Goal: Find specific page/section: Find specific page/section

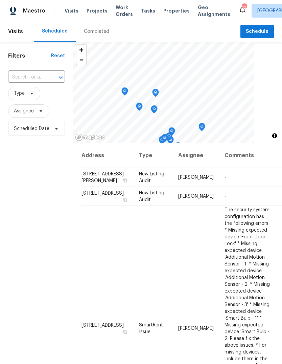
click at [105, 30] on div "Completed" at bounding box center [96, 31] width 25 height 7
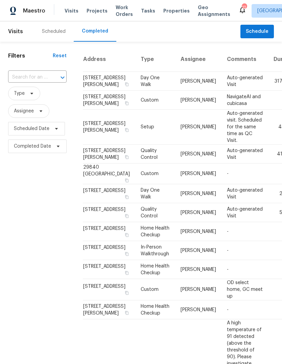
click at [61, 33] on div "Scheduled" at bounding box center [54, 31] width 24 height 7
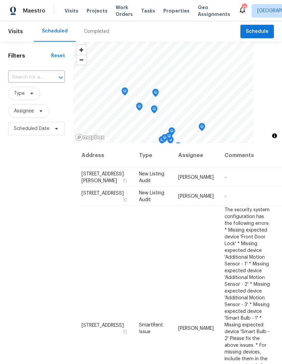
click at [171, 11] on span "Properties" at bounding box center [177, 10] width 26 height 7
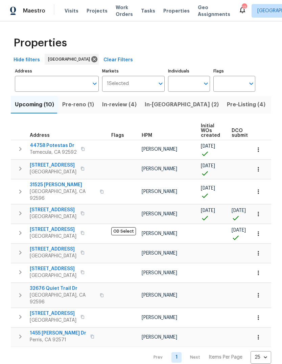
click at [186, 84] on input "Individuals" at bounding box center [184, 84] width 32 height 16
type input "jeff"
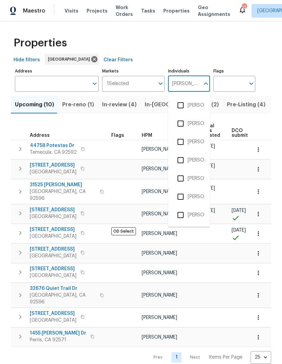
click at [203, 142] on li "[PERSON_NAME]" at bounding box center [189, 142] width 31 height 14
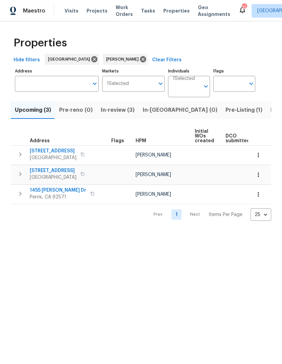
click at [226, 109] on span "Pre-Listing (1)" at bounding box center [244, 109] width 37 height 9
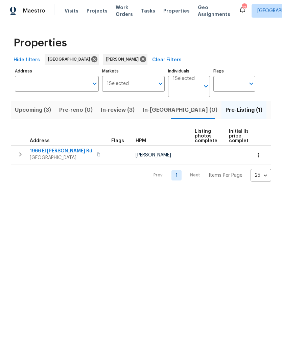
click at [271, 110] on span "Listed (1)" at bounding box center [283, 109] width 24 height 9
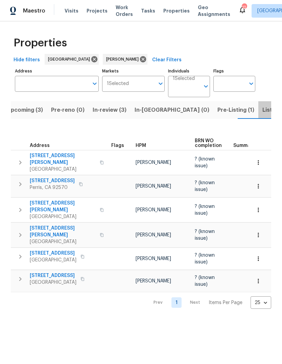
click at [263, 114] on span "Listed (1)" at bounding box center [275, 109] width 24 height 9
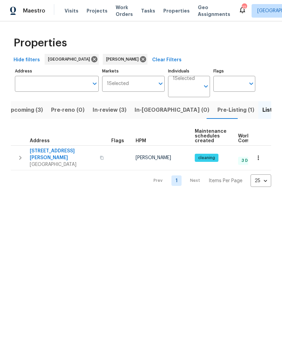
click at [218, 113] on span "Pre-Listing (1)" at bounding box center [236, 109] width 37 height 9
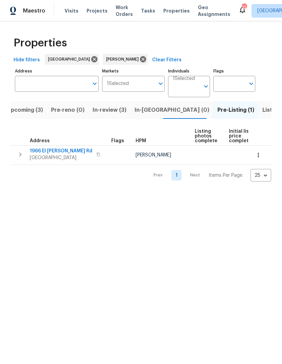
click at [37, 112] on span "Upcoming (3)" at bounding box center [25, 109] width 36 height 9
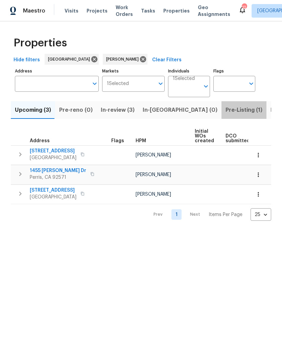
click at [226, 112] on span "Pre-Listing (1)" at bounding box center [244, 109] width 37 height 9
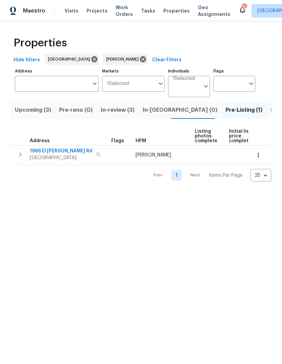
click at [96, 12] on span "Projects" at bounding box center [97, 10] width 21 height 7
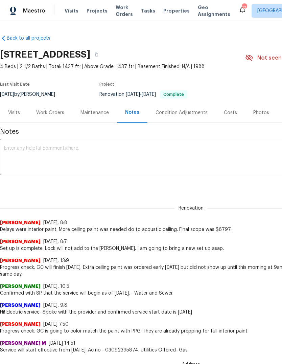
click at [96, 9] on span "Projects" at bounding box center [97, 10] width 21 height 7
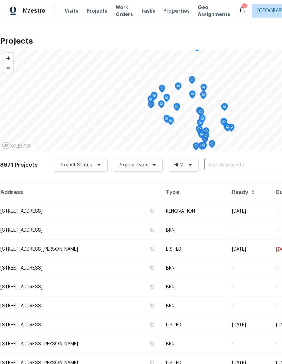
click at [213, 165] on input "text" at bounding box center [244, 165] width 78 height 10
type input "1966"
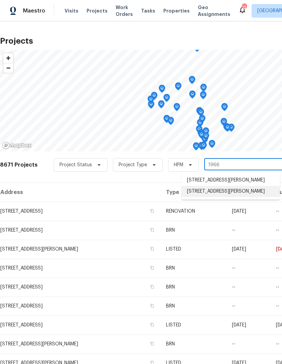
click at [241, 197] on li "1966 El Milagro Rd, San Jacinto, CA 92582" at bounding box center [231, 191] width 99 height 11
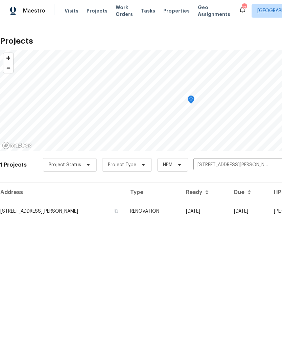
click at [180, 208] on td "RENOVATION" at bounding box center [153, 211] width 56 height 19
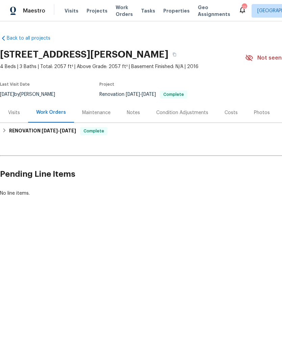
click at [260, 112] on div "Photos" at bounding box center [262, 112] width 16 height 7
